Goal: Information Seeking & Learning: Learn about a topic

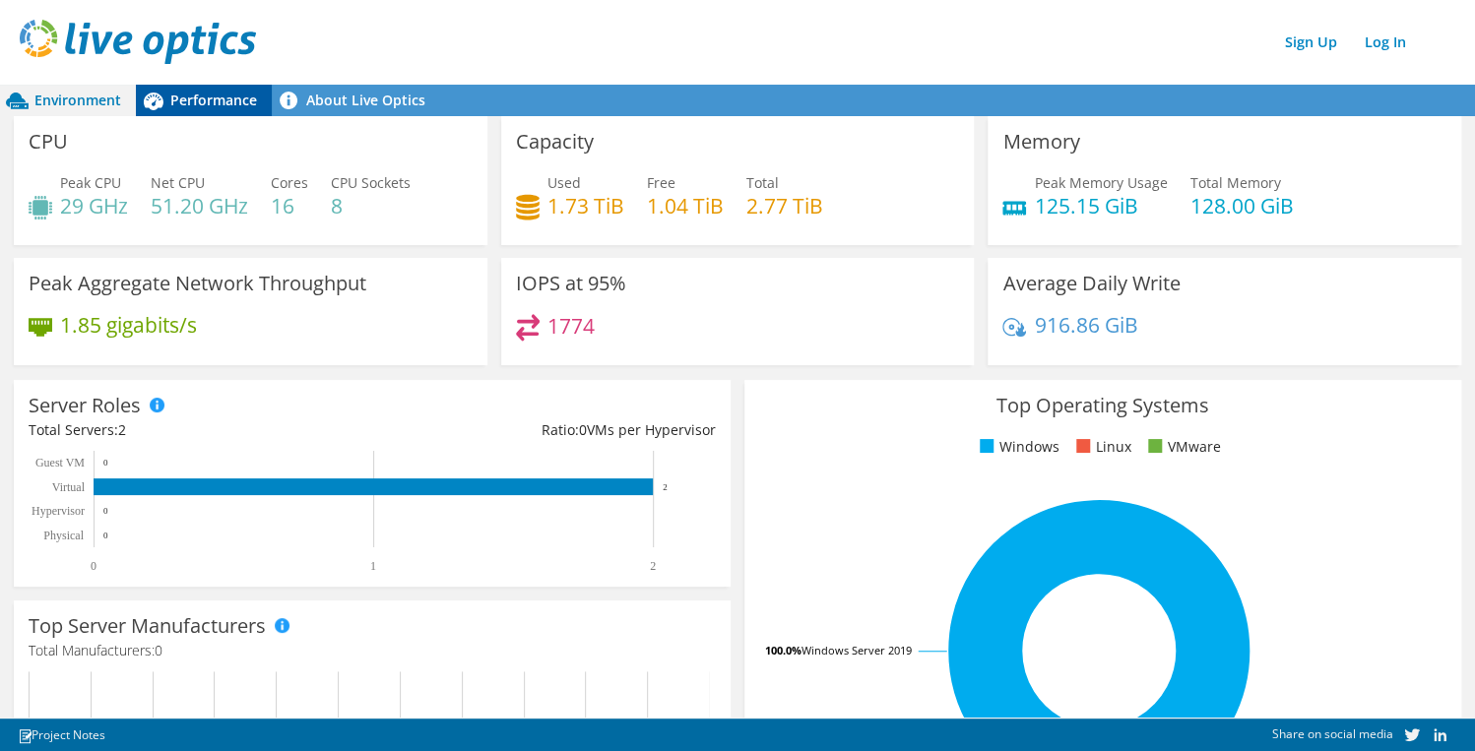
click at [213, 92] on span "Performance" at bounding box center [213, 100] width 87 height 19
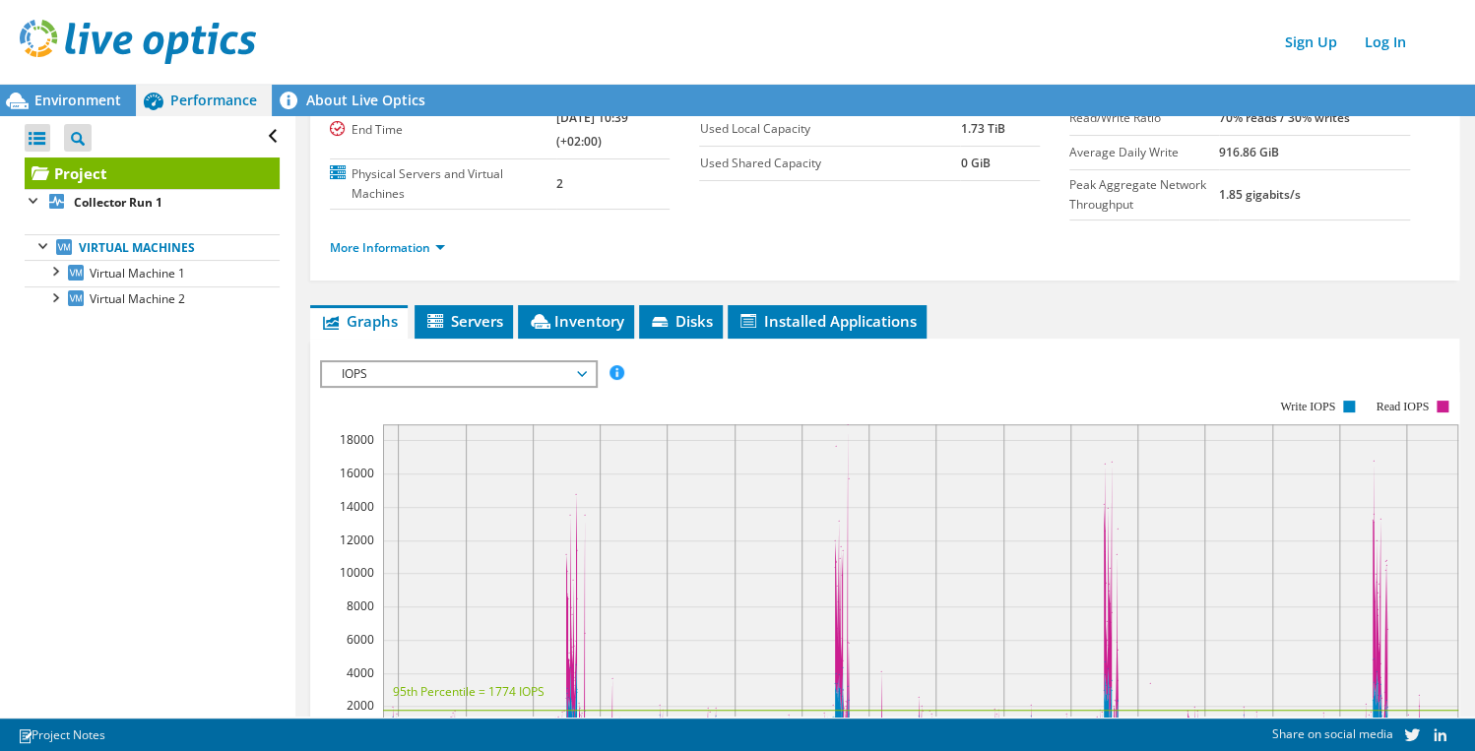
scroll to position [165, 0]
click at [685, 324] on span "Disks" at bounding box center [681, 322] width 64 height 20
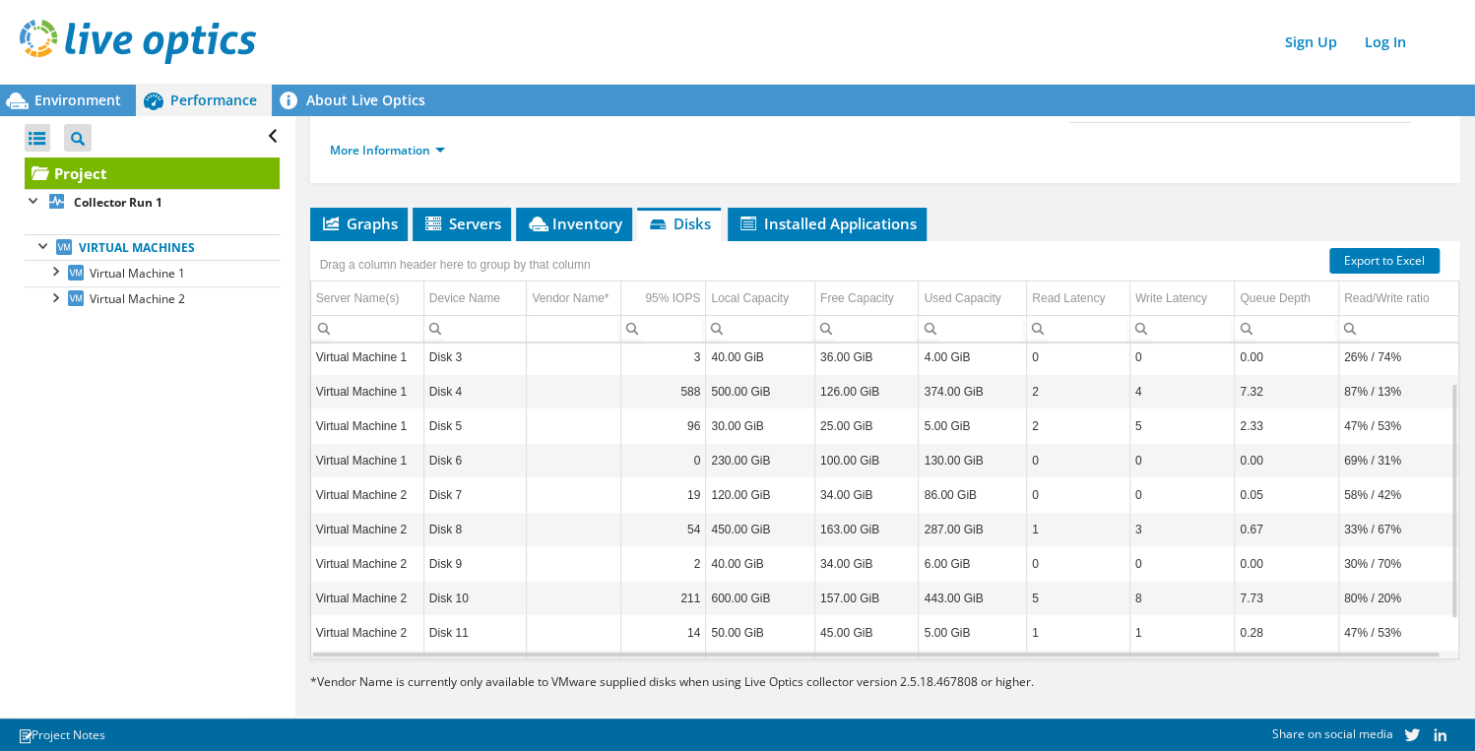
scroll to position [0, 0]
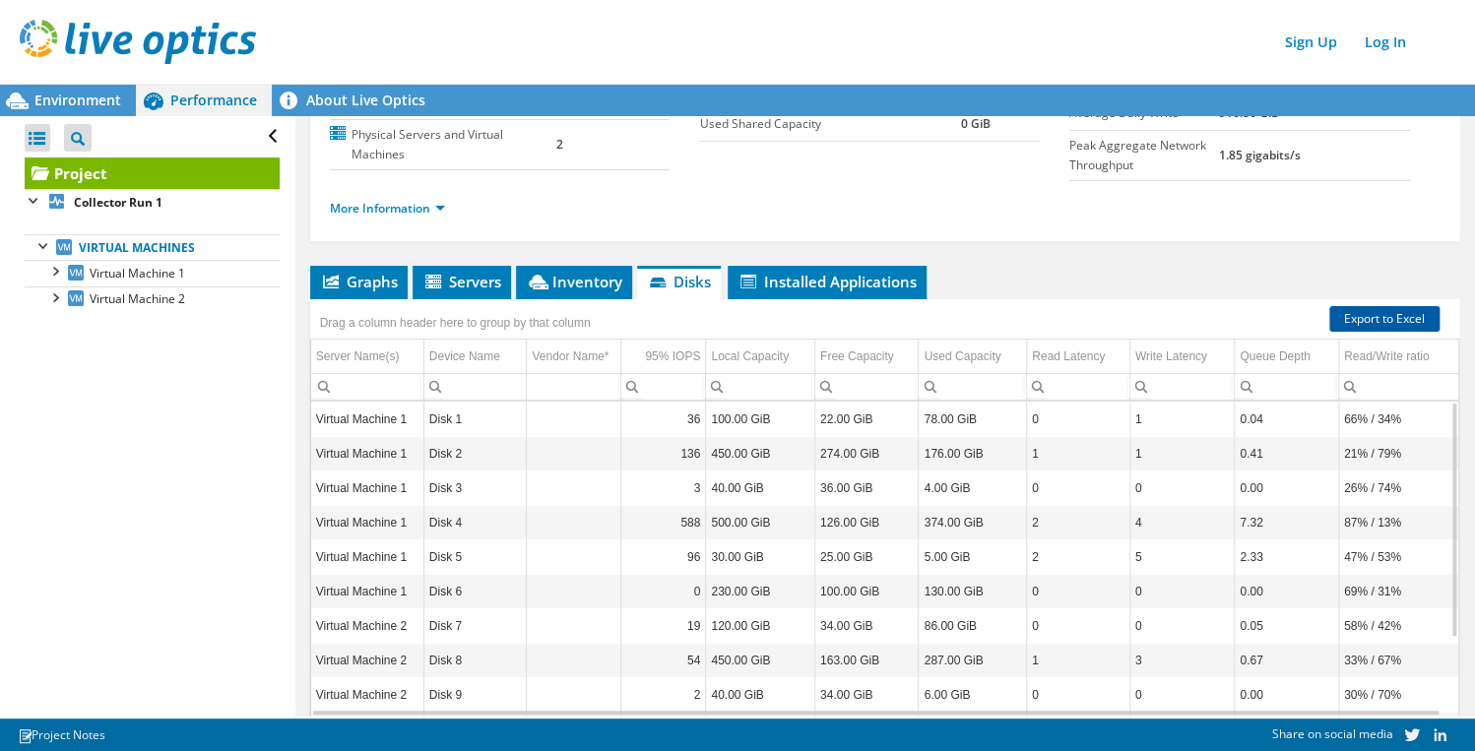
click at [1343, 319] on link "Export to Excel" at bounding box center [1384, 319] width 110 height 26
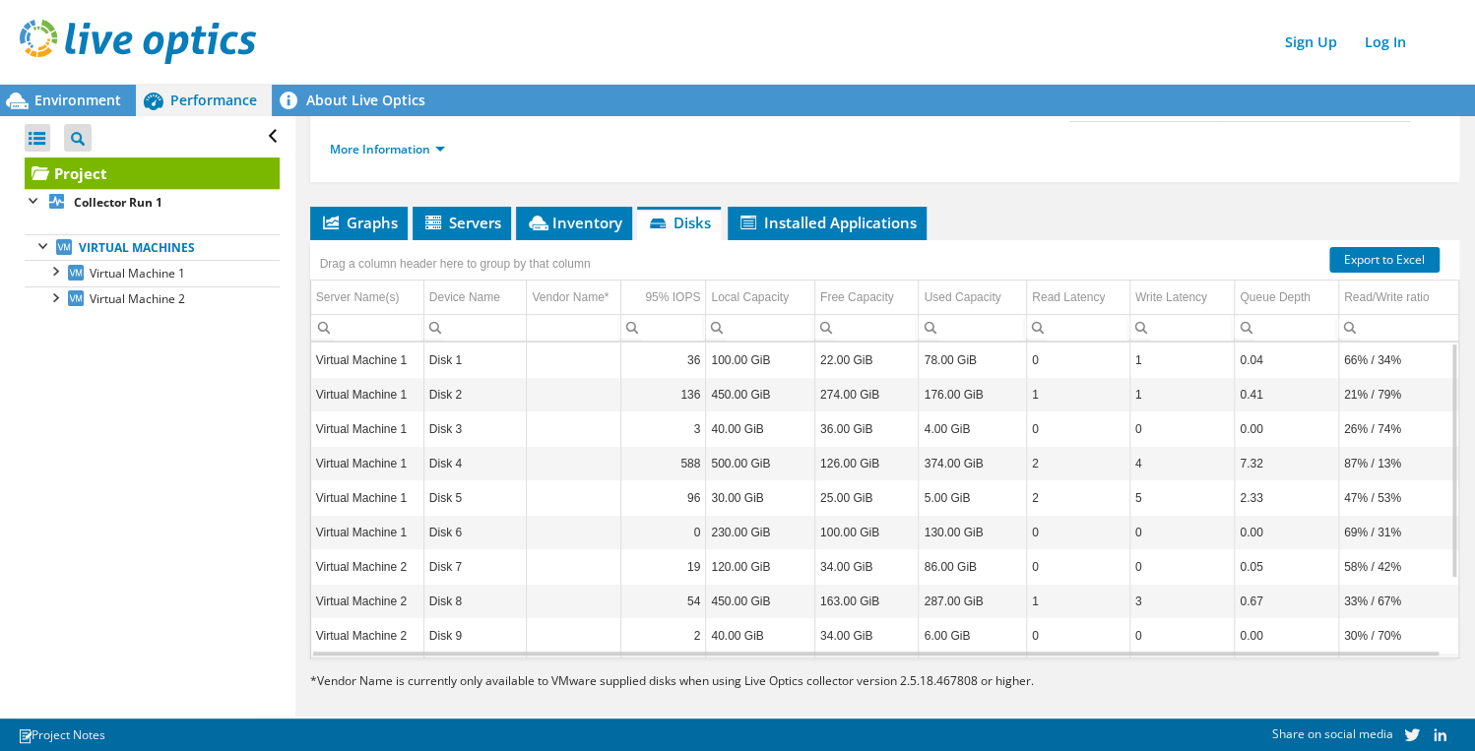
scroll to position [279, 0]
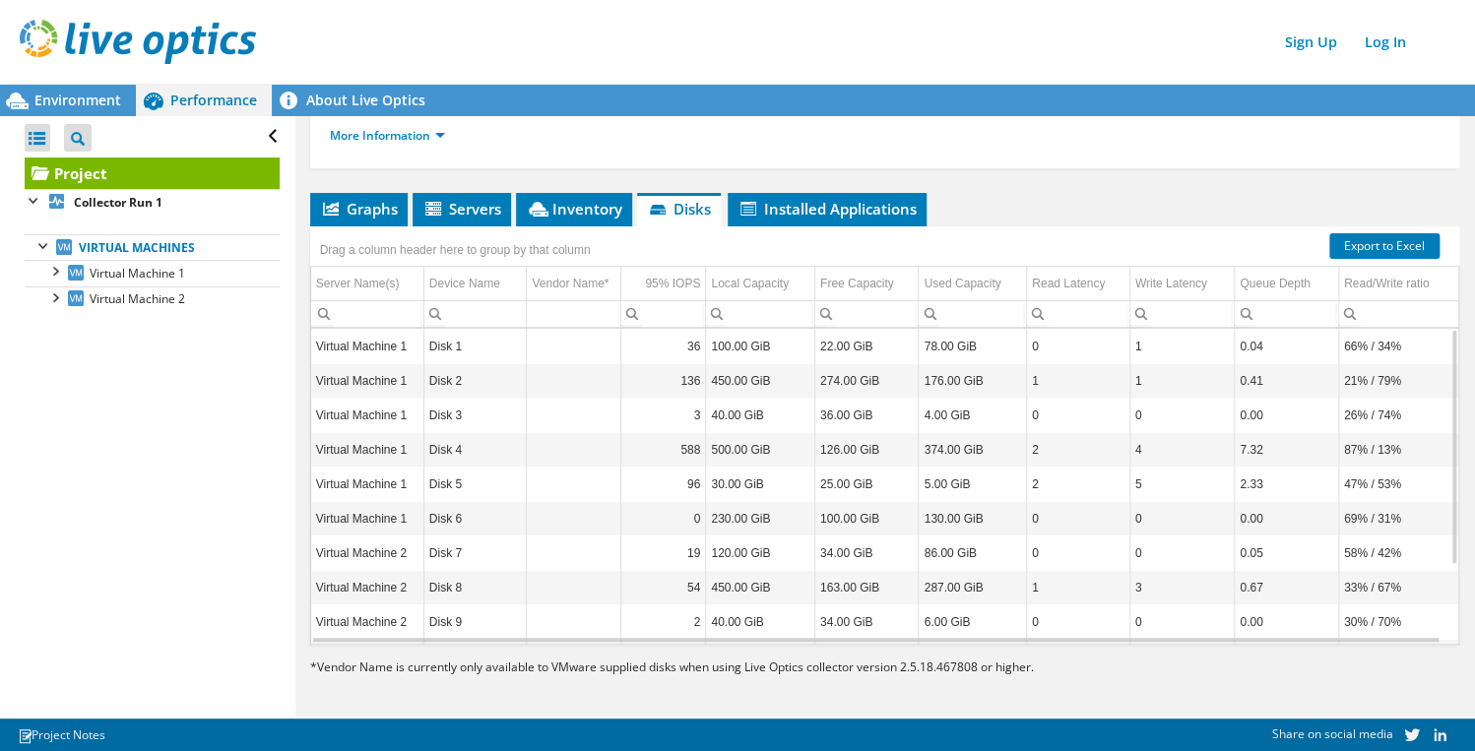
click at [407, 444] on td "Virtual Machine 1" at bounding box center [367, 450] width 113 height 34
click at [974, 433] on td "374.00 GiB" at bounding box center [973, 450] width 108 height 34
click at [973, 435] on td "374.00 GiB" at bounding box center [973, 450] width 108 height 34
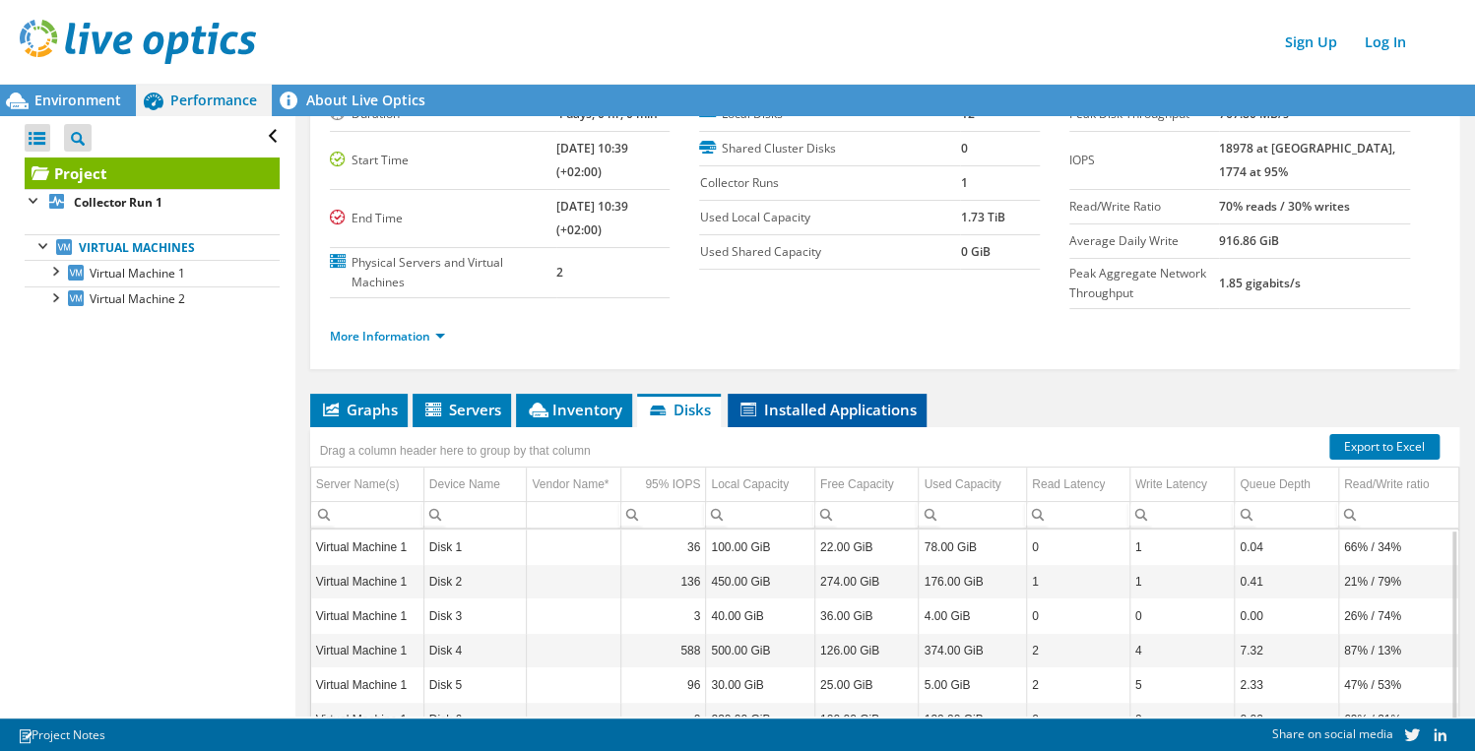
scroll to position [0, 0]
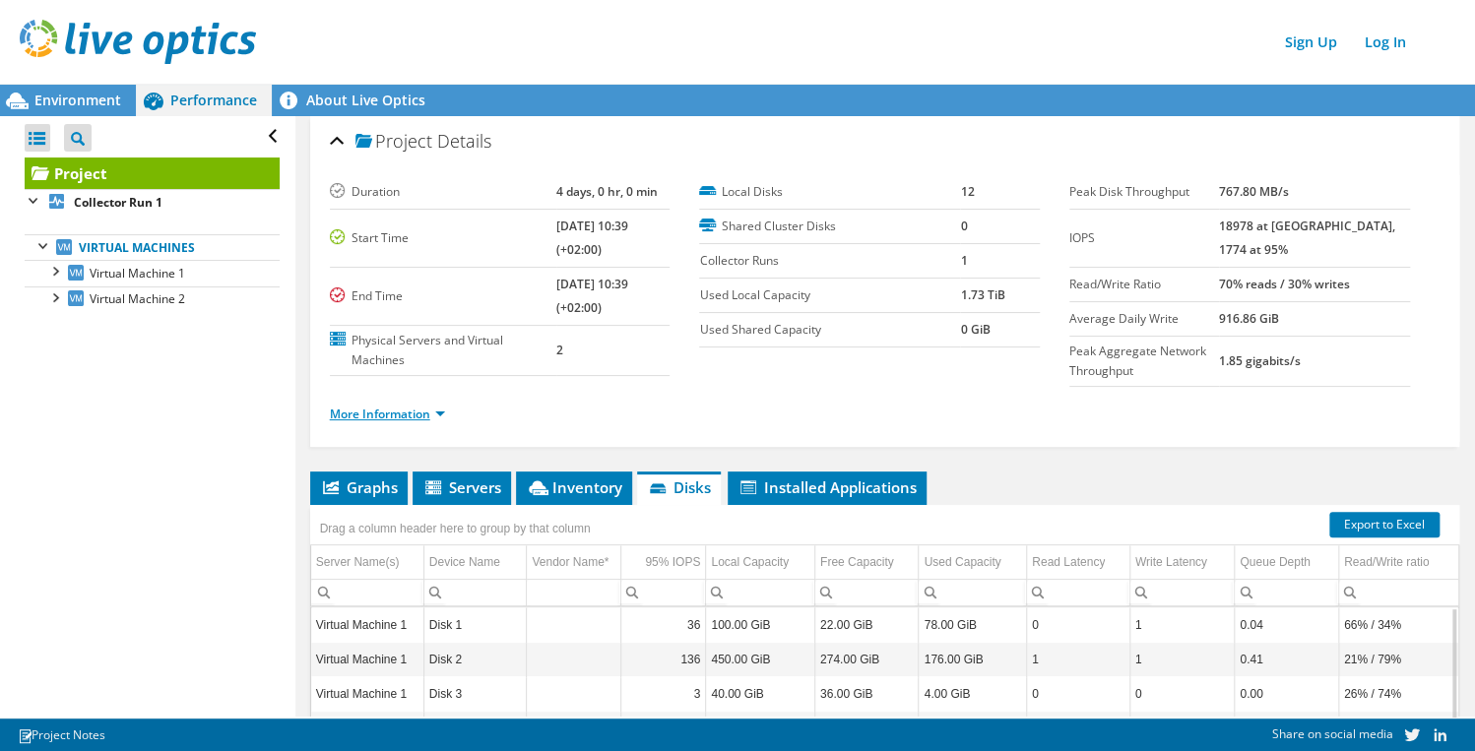
click at [436, 410] on link "More Information" at bounding box center [387, 414] width 115 height 17
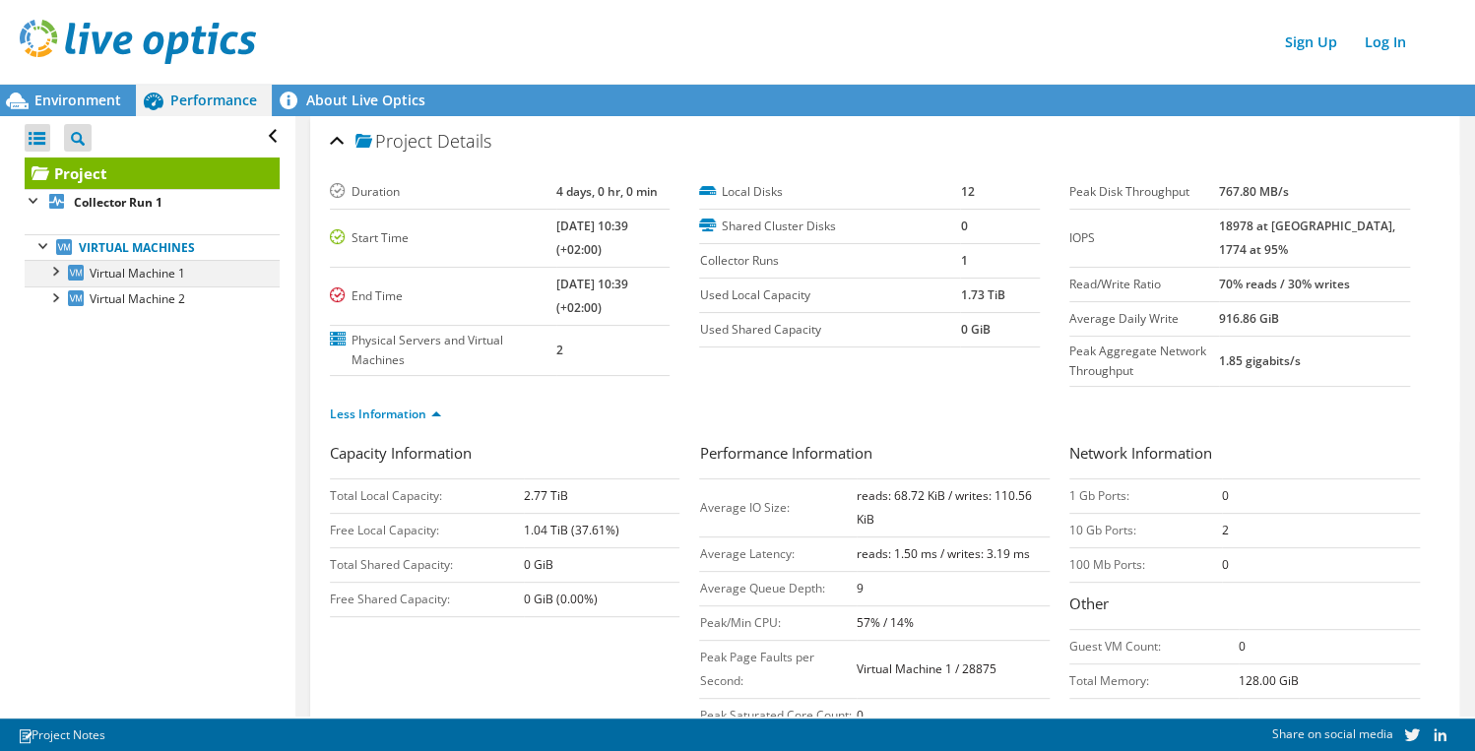
click at [60, 266] on div at bounding box center [54, 270] width 20 height 20
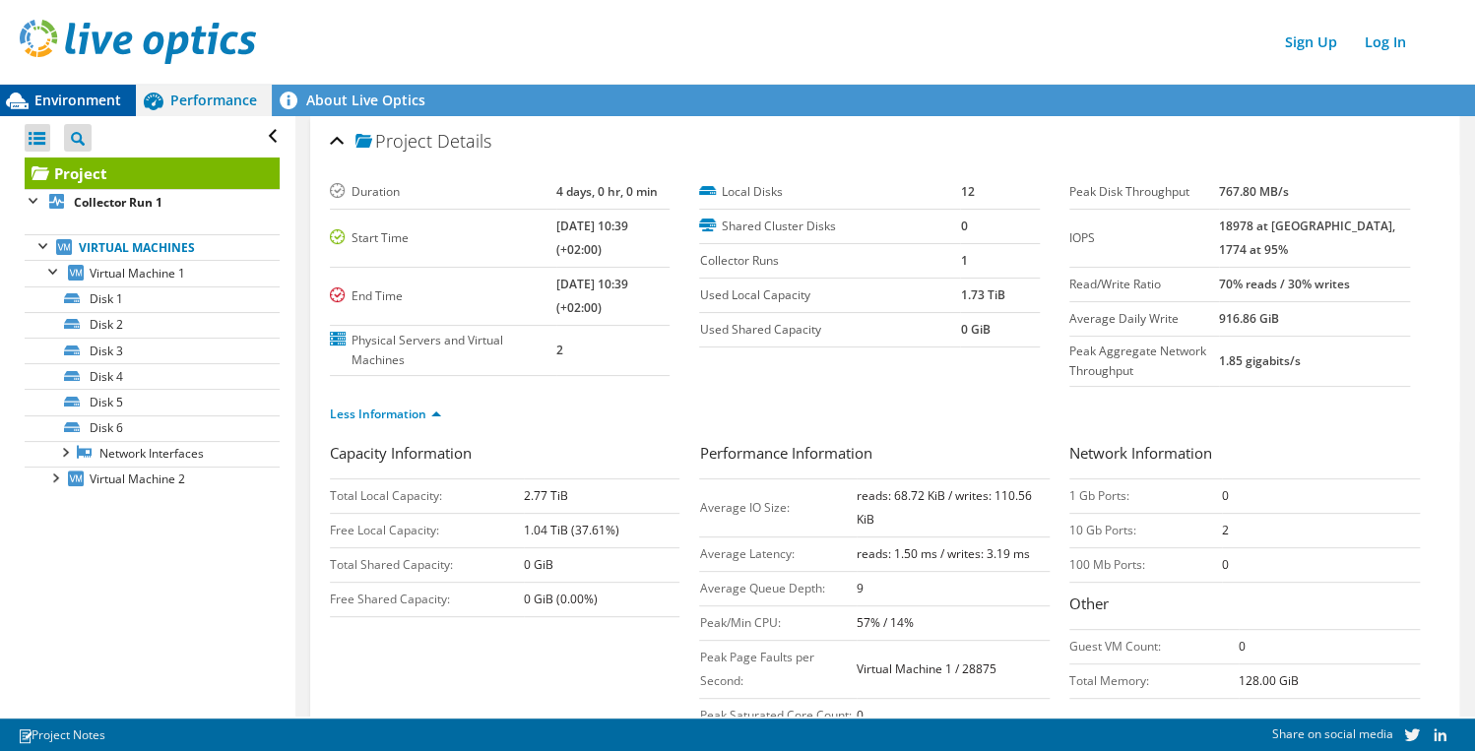
click at [108, 91] on span "Environment" at bounding box center [77, 100] width 87 height 19
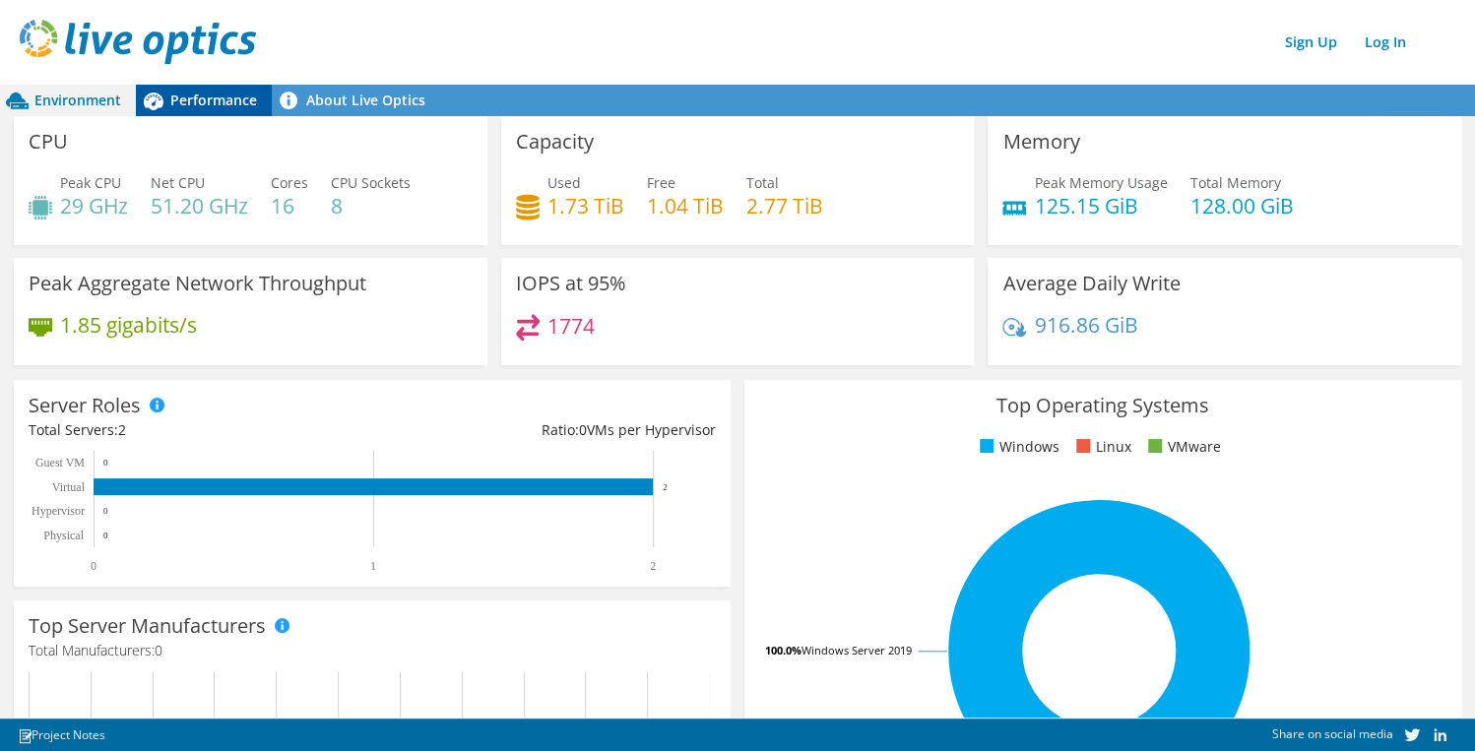
click at [219, 110] on div "Performance" at bounding box center [204, 101] width 136 height 32
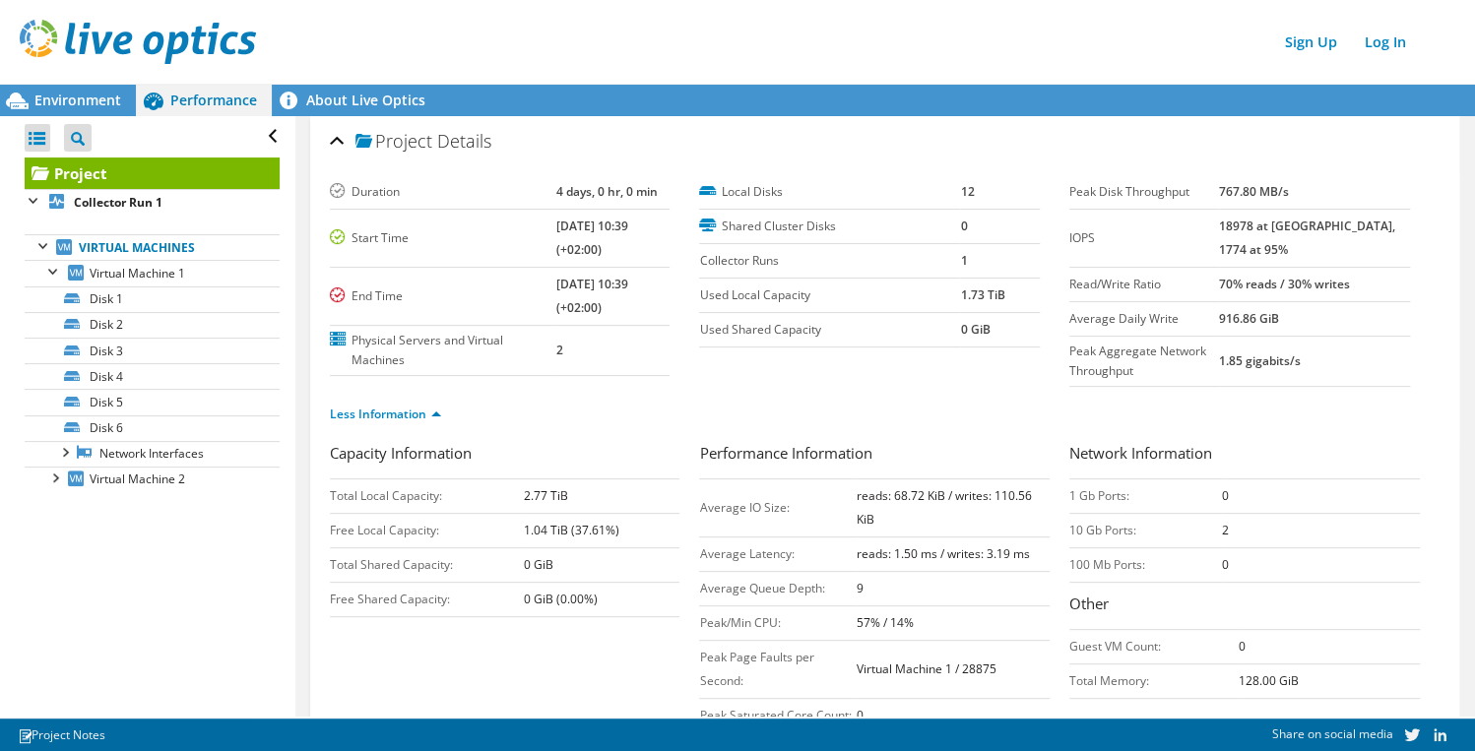
click at [338, 146] on div "Project Details" at bounding box center [885, 142] width 1110 height 42
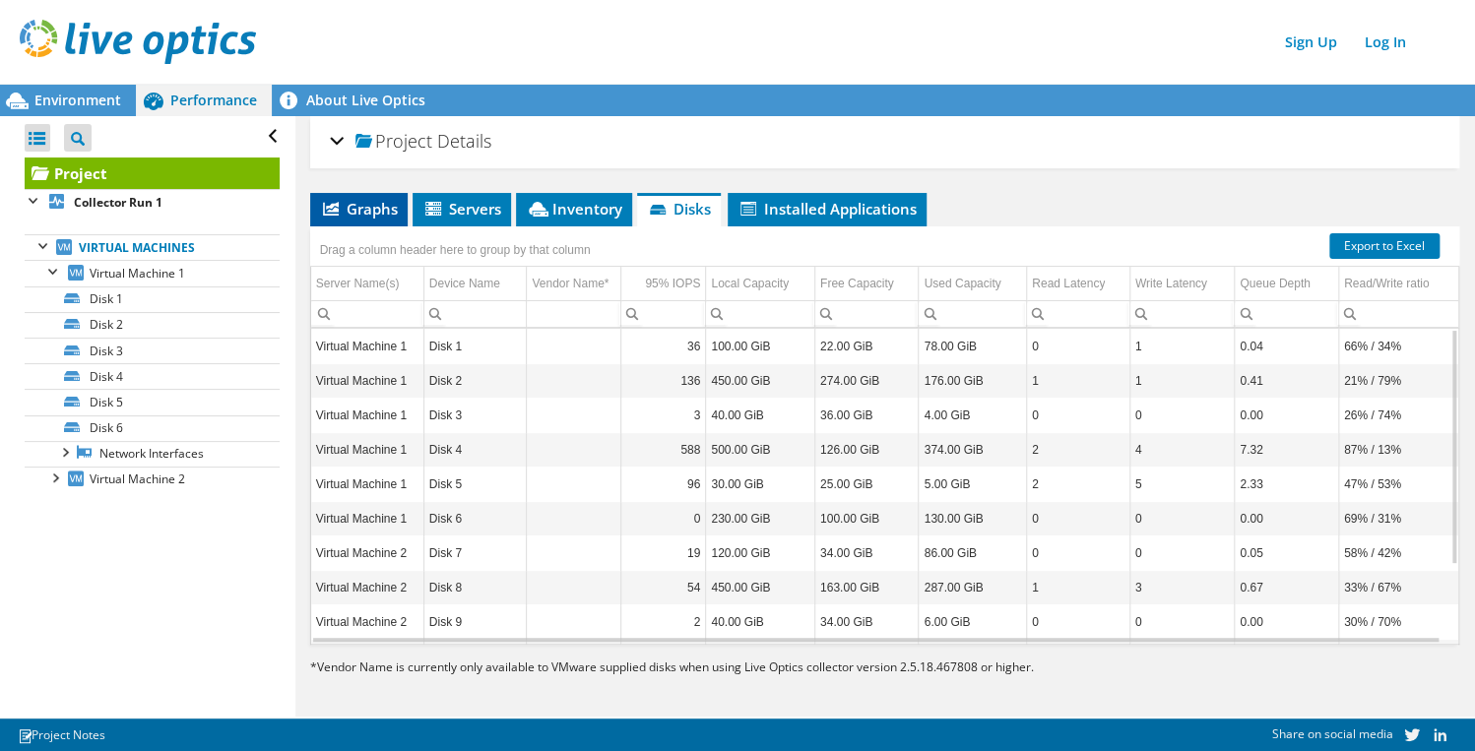
click at [373, 216] on span "Graphs" at bounding box center [359, 209] width 78 height 20
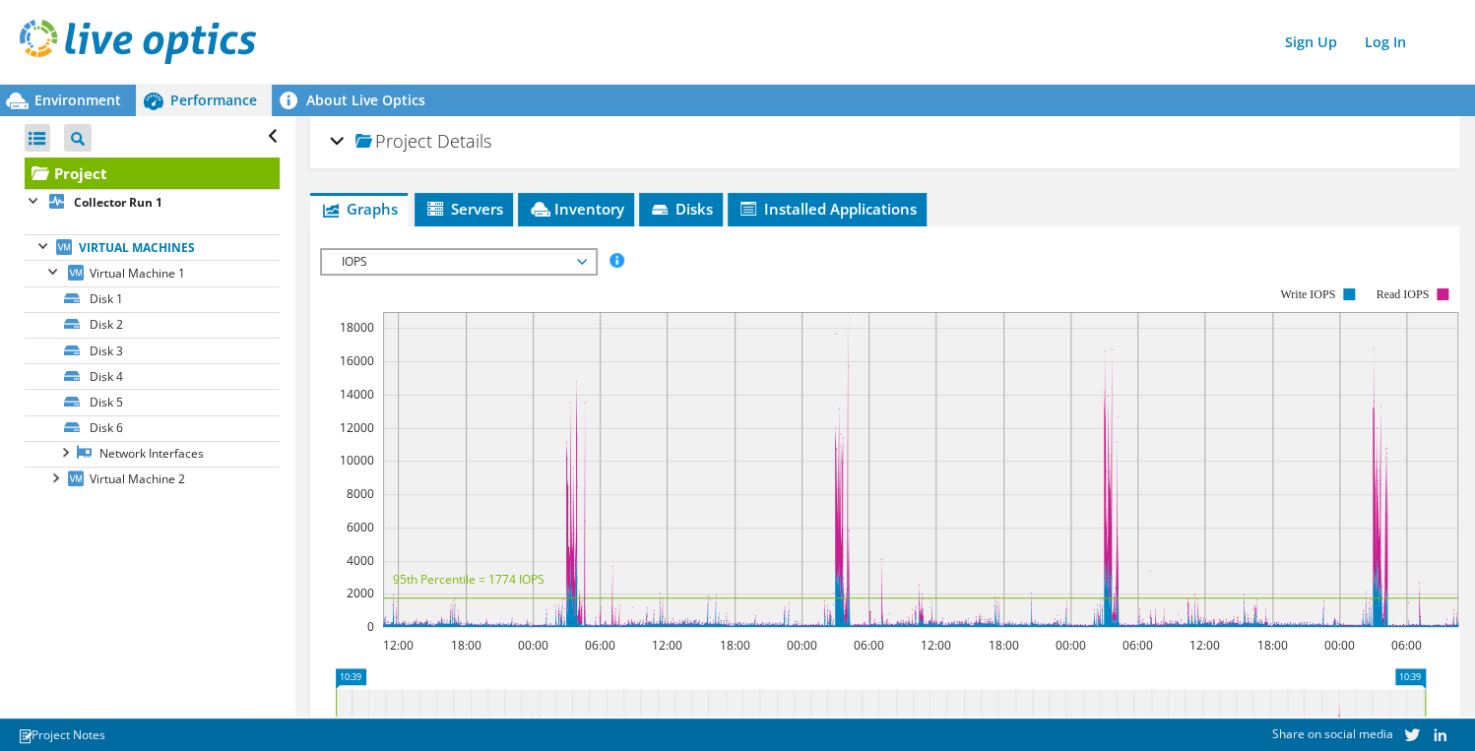
click at [490, 250] on span "IOPS" at bounding box center [458, 262] width 253 height 24
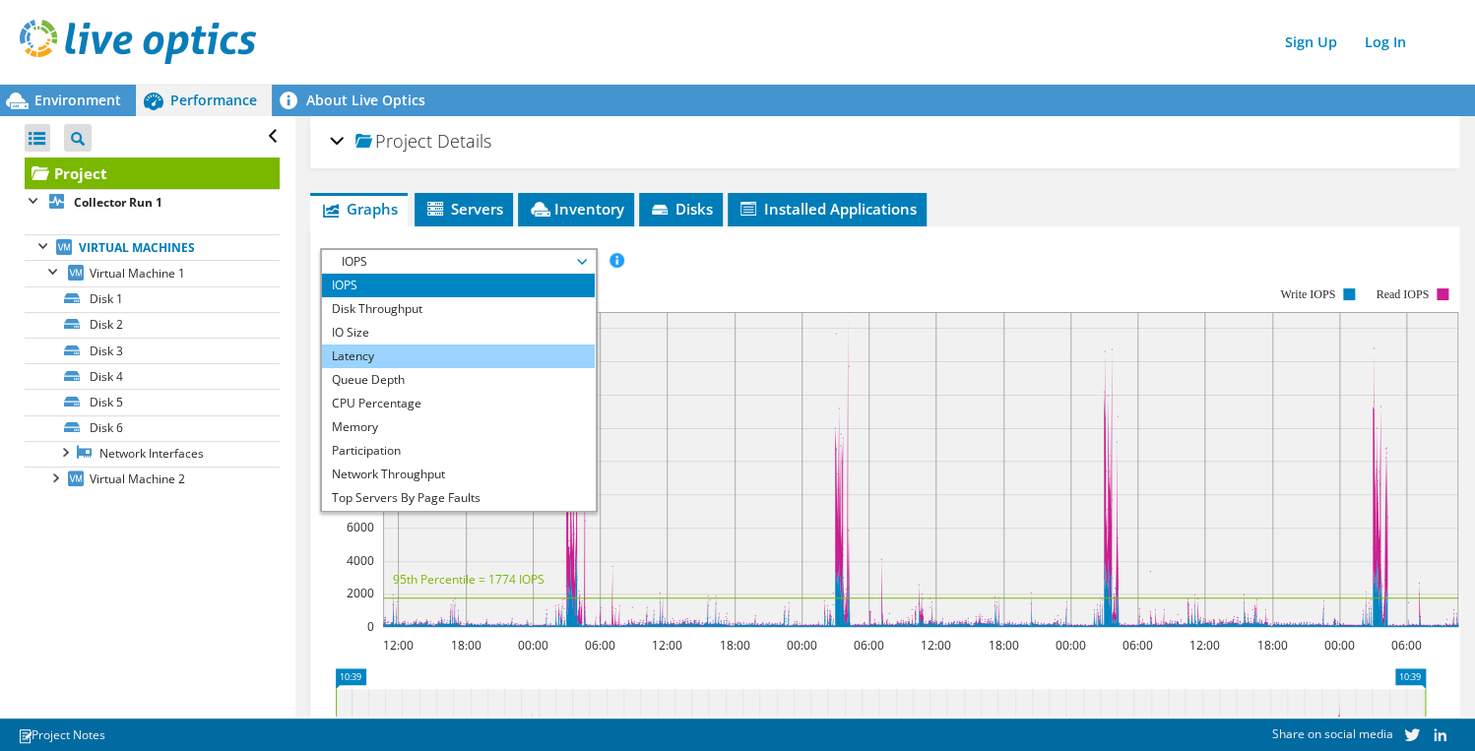
click at [442, 351] on li "Latency" at bounding box center [458, 357] width 273 height 24
